Goal: Navigation & Orientation: Go to known website

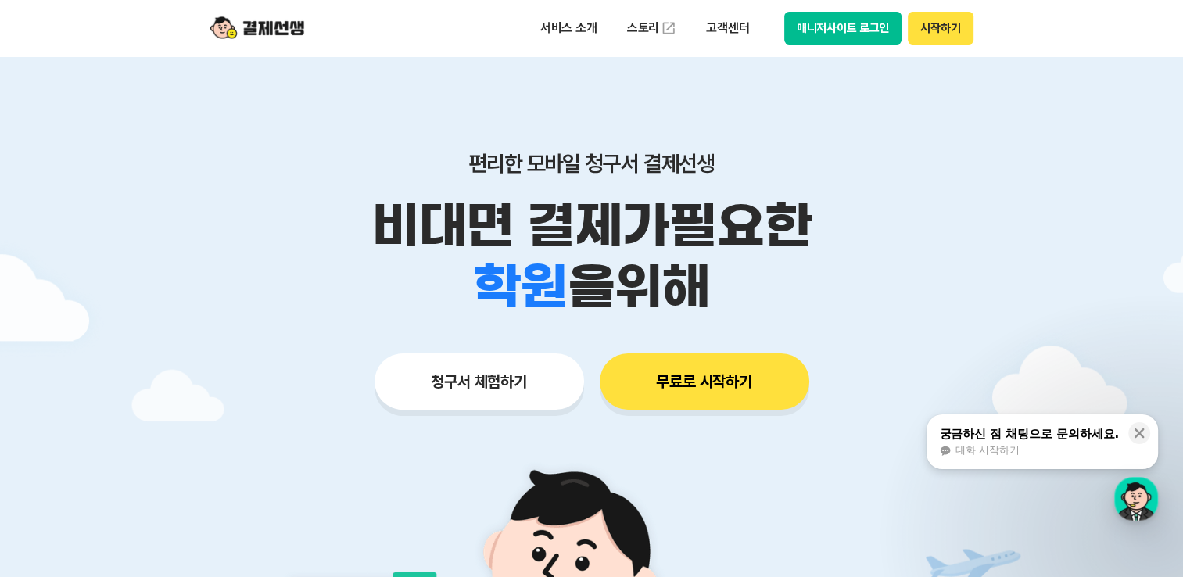
click at [830, 30] on button "매니저사이트 로그인" at bounding box center [843, 28] width 118 height 33
click at [832, 26] on button "매니저사이트 로그인" at bounding box center [843, 28] width 118 height 33
click at [804, 29] on button "매니저사이트 로그인" at bounding box center [843, 28] width 118 height 33
